Goal: Task Accomplishment & Management: Manage account settings

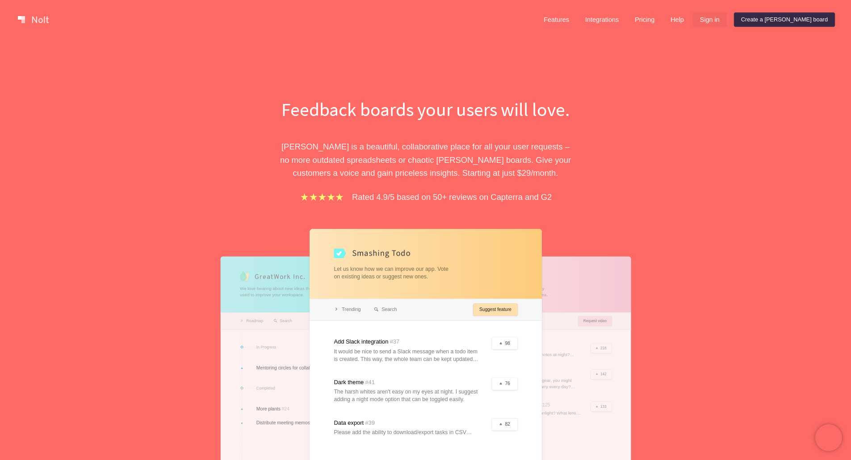
click at [727, 18] on link "Sign in" at bounding box center [710, 20] width 34 height 14
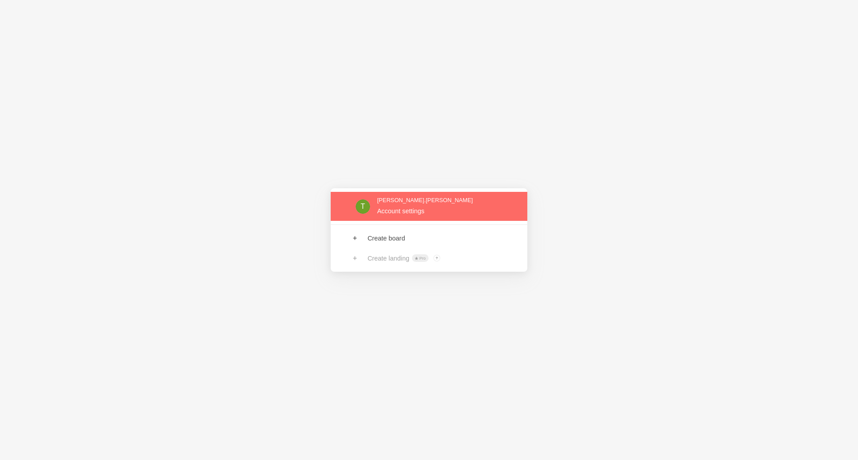
click at [404, 206] on link at bounding box center [429, 206] width 197 height 29
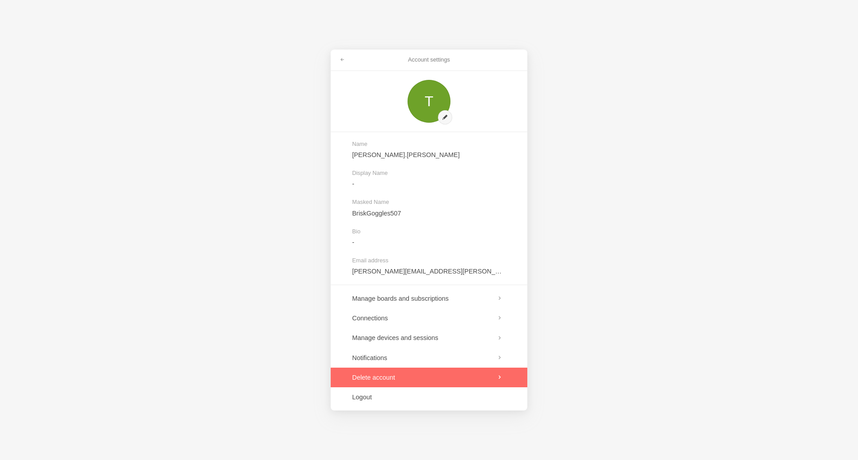
click at [367, 375] on link at bounding box center [429, 378] width 197 height 20
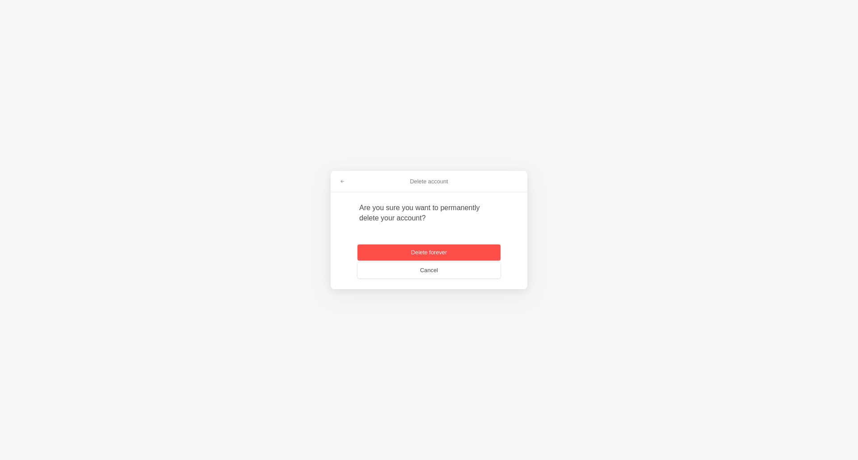
click at [422, 255] on button "Delete forever" at bounding box center [428, 253] width 143 height 16
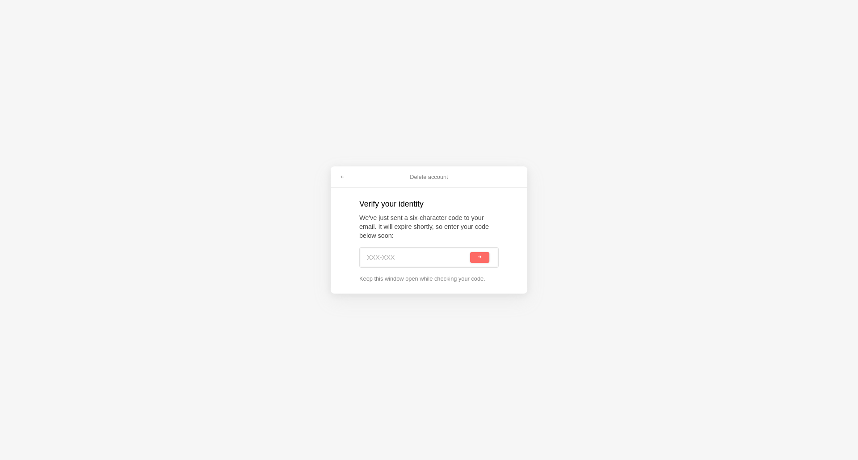
click at [391, 253] on input at bounding box center [417, 258] width 101 height 20
paste input "GRF-YUA"
type input "GRF-YUA"
click at [477, 257] on button "submit" at bounding box center [479, 257] width 19 height 11
